Goal: Task Accomplishment & Management: Manage account settings

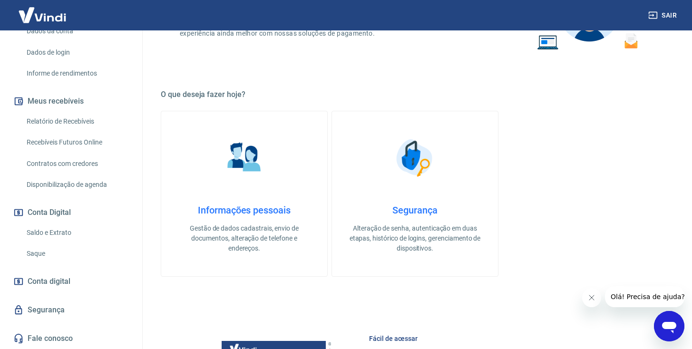
scroll to position [411, 0]
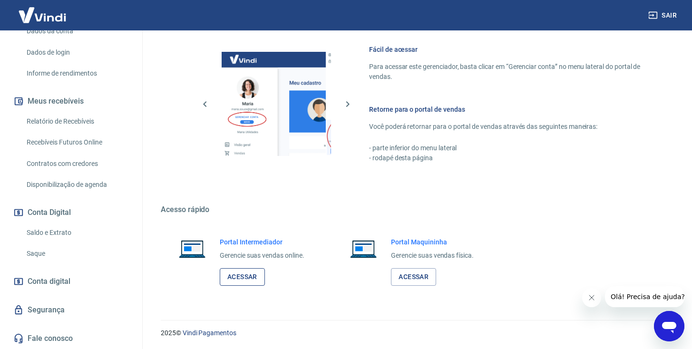
click at [244, 278] on link "Acessar" at bounding box center [242, 277] width 45 height 18
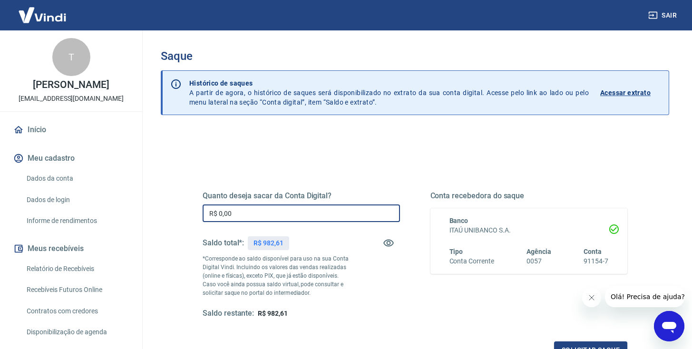
click at [251, 214] on input "R$ 0,00" at bounding box center [300, 213] width 197 height 18
type input "R$ 982,61"
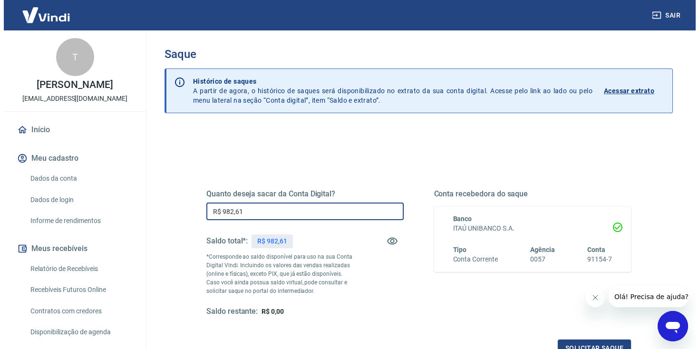
scroll to position [121, 0]
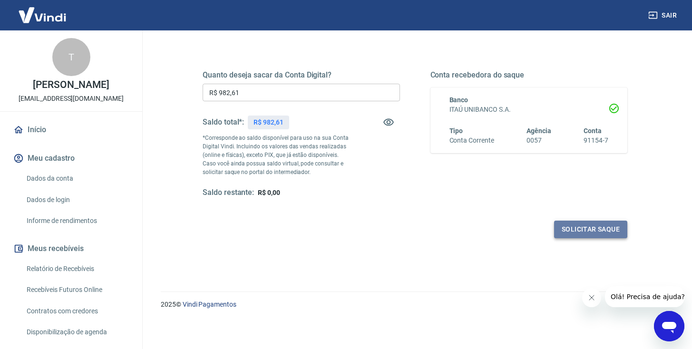
click at [591, 230] on button "Solicitar saque" at bounding box center [590, 230] width 73 height 18
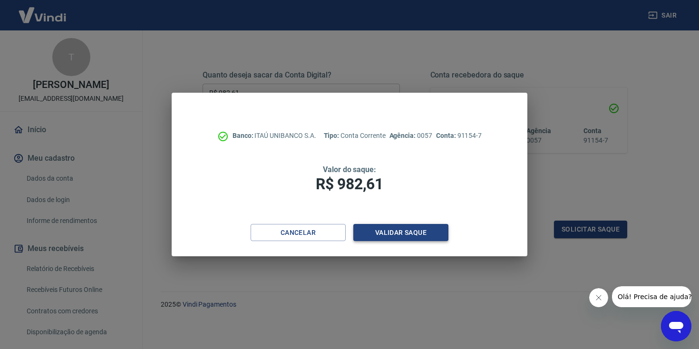
click at [385, 231] on button "Validar saque" at bounding box center [400, 233] width 95 height 18
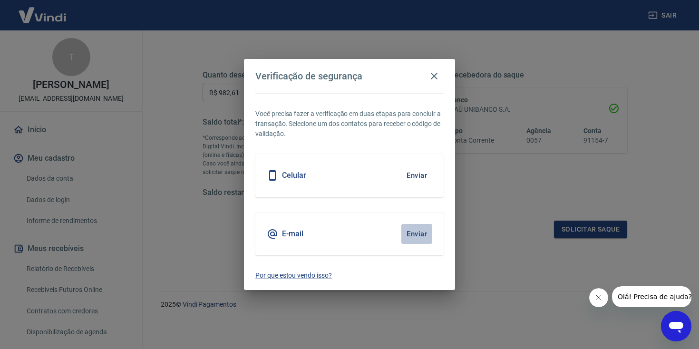
click at [411, 231] on button "Enviar" at bounding box center [416, 234] width 31 height 20
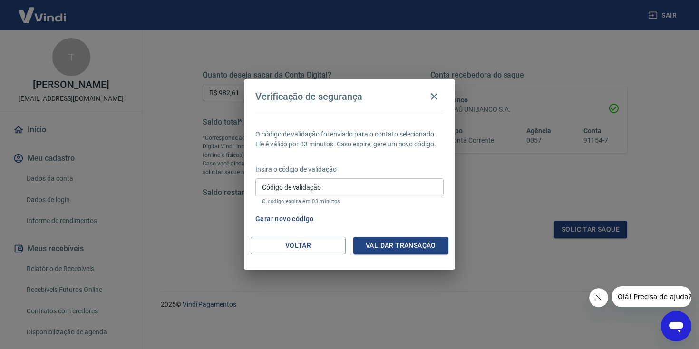
click at [342, 189] on input "Código de validação" at bounding box center [349, 187] width 188 height 18
paste input "546587"
type input "546587"
click at [394, 242] on button "Validar transação" at bounding box center [400, 246] width 95 height 18
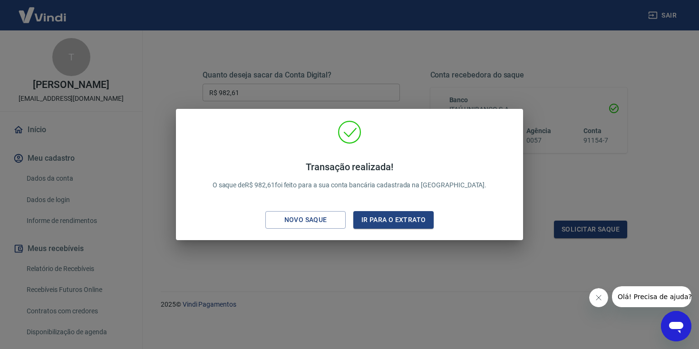
click at [380, 70] on div "Transação realizada! O saque de R$ 982,61 foi feito para a sua conta bancária c…" at bounding box center [349, 174] width 699 height 349
